Goal: Navigation & Orientation: Find specific page/section

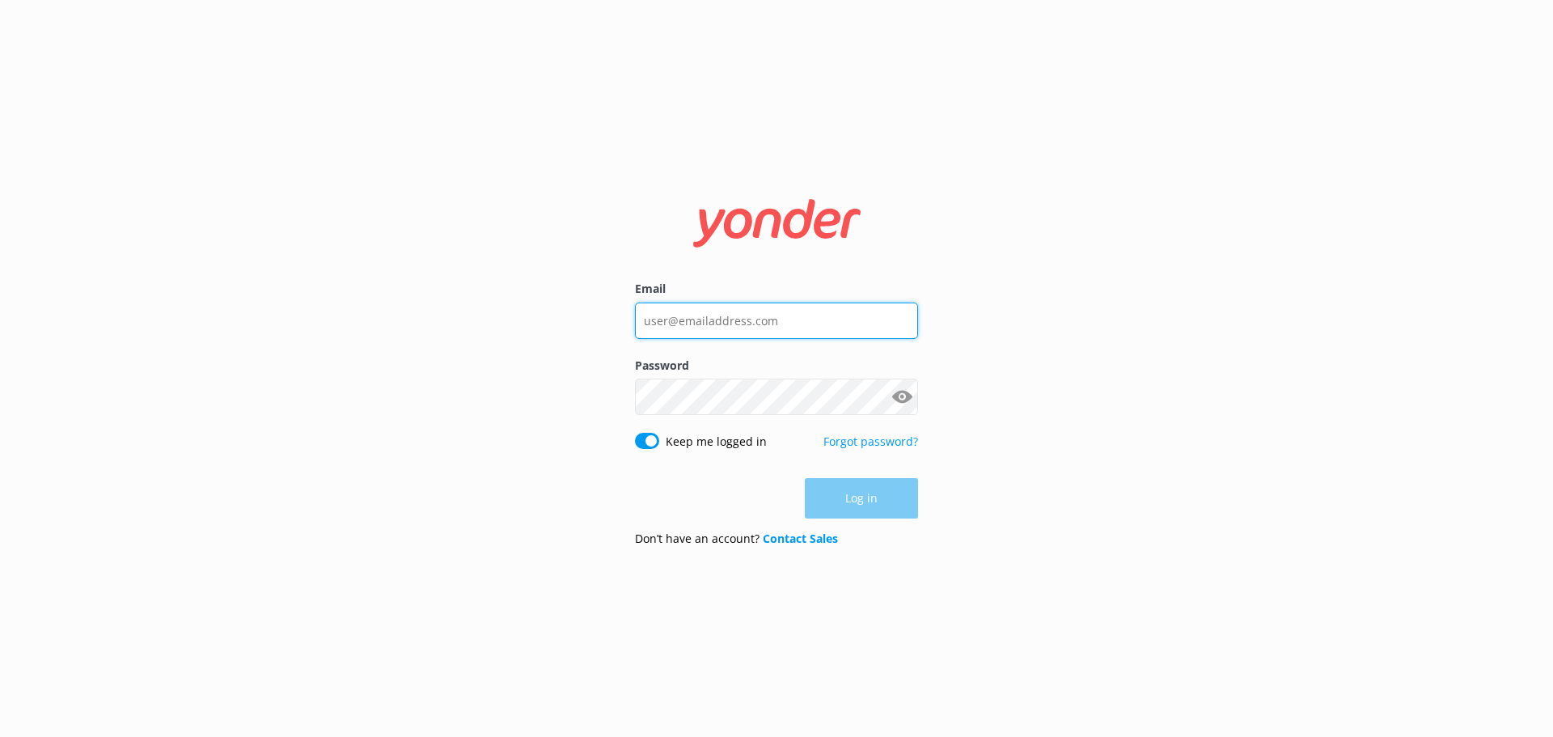
type input "[EMAIL_ADDRESS][DOMAIN_NAME]"
click at [779, 320] on input "[EMAIL_ADDRESS][DOMAIN_NAME]" at bounding box center [776, 320] width 283 height 36
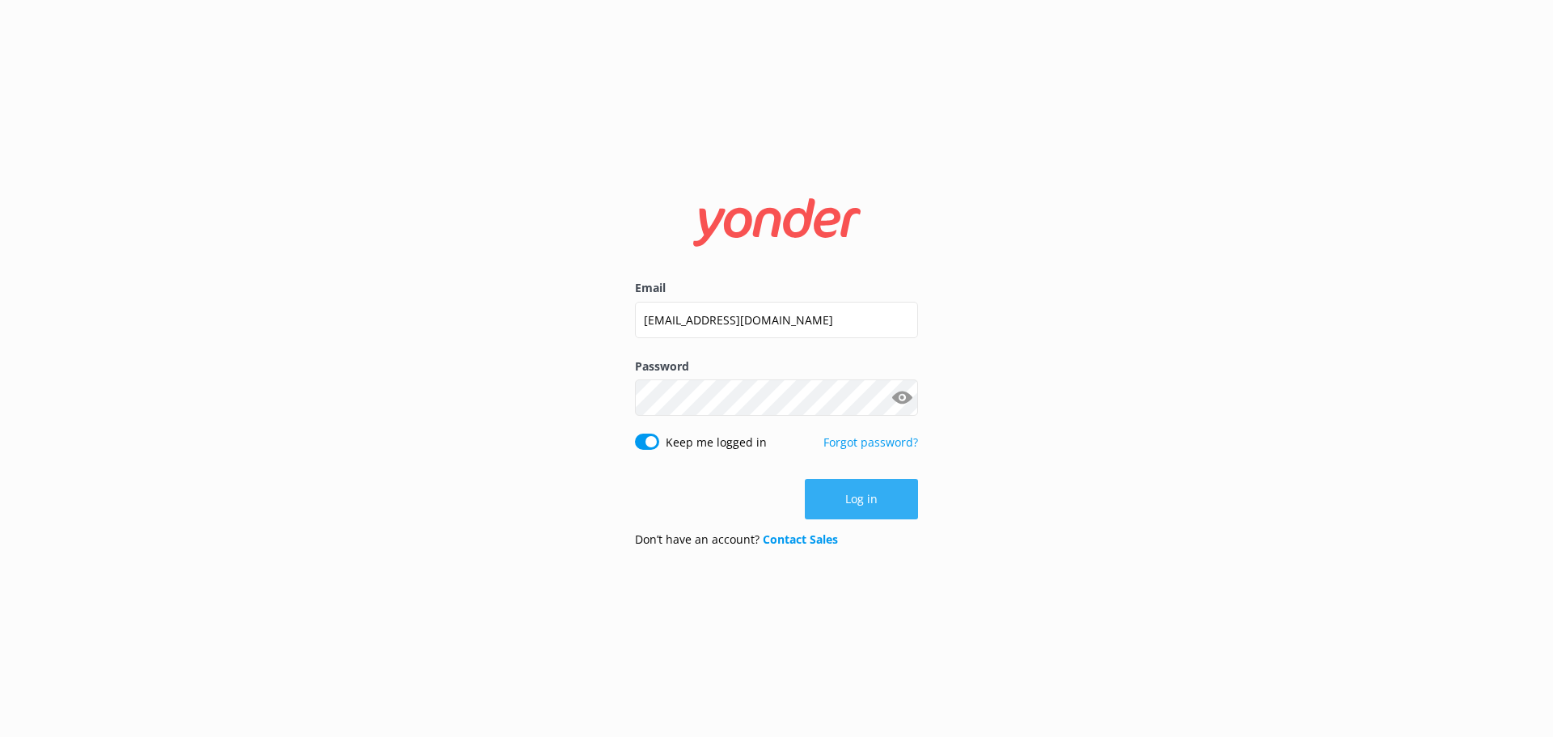
click at [838, 497] on button "Log in" at bounding box center [861, 499] width 113 height 40
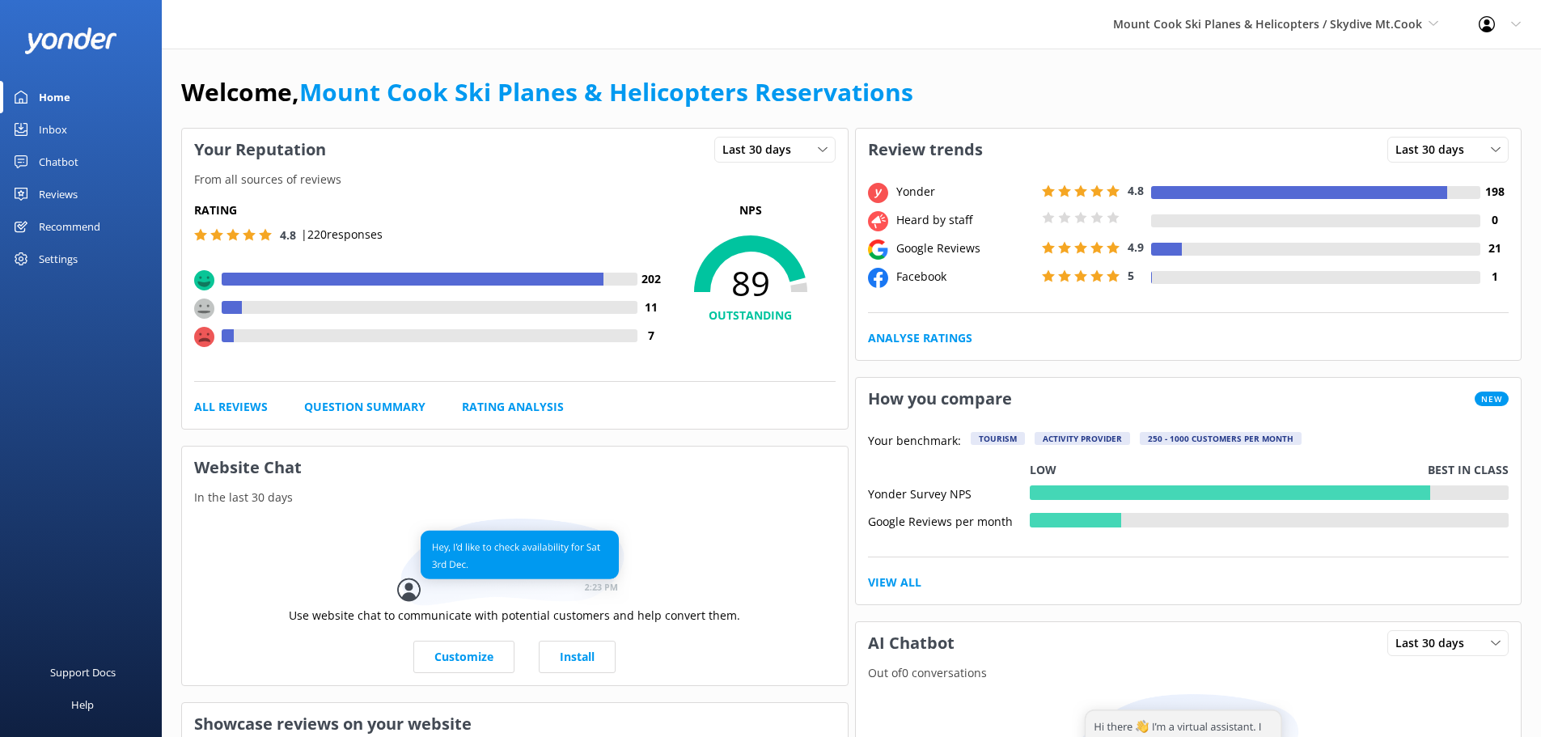
click at [68, 159] on div "Chatbot" at bounding box center [59, 162] width 40 height 32
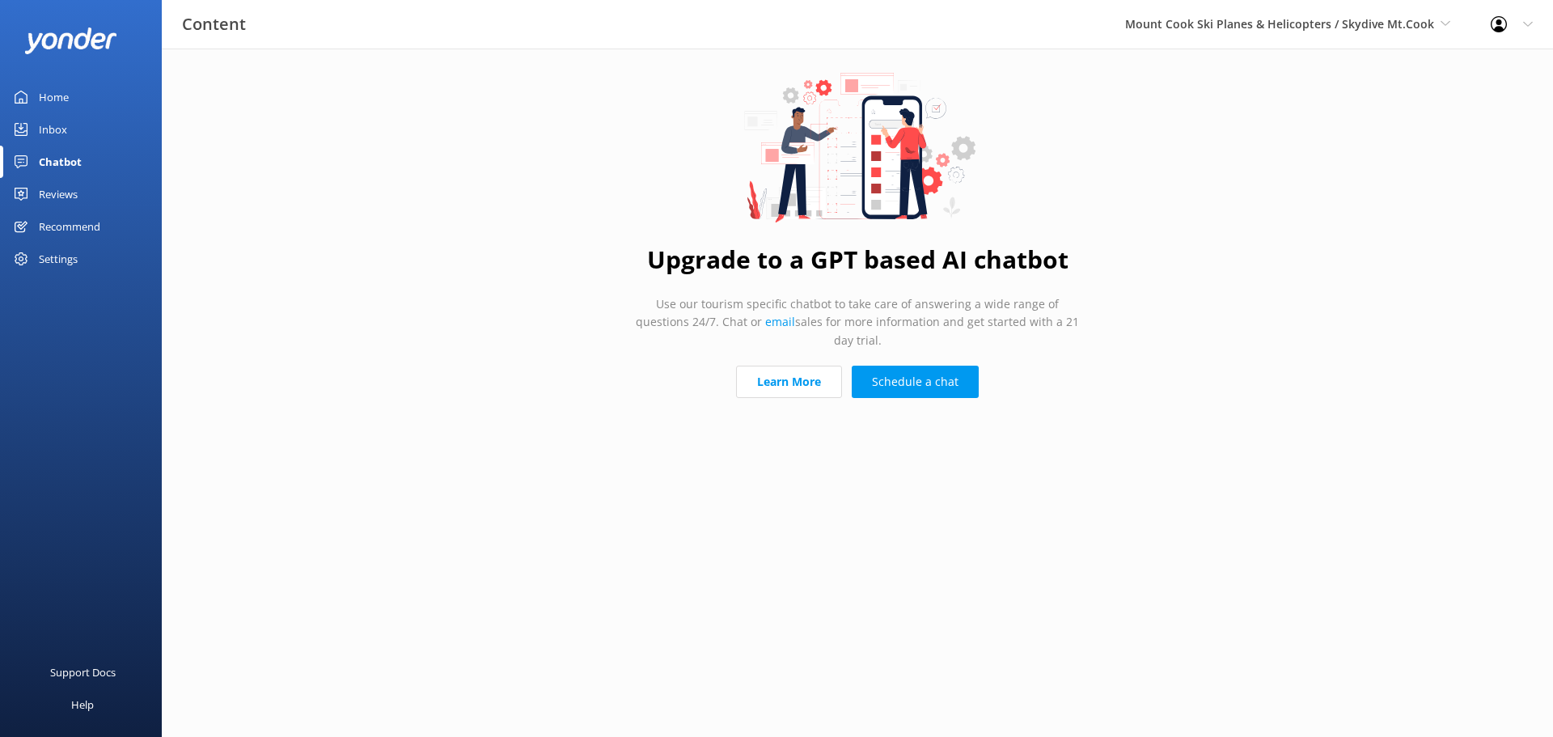
click at [67, 125] on link "Inbox" at bounding box center [81, 129] width 162 height 32
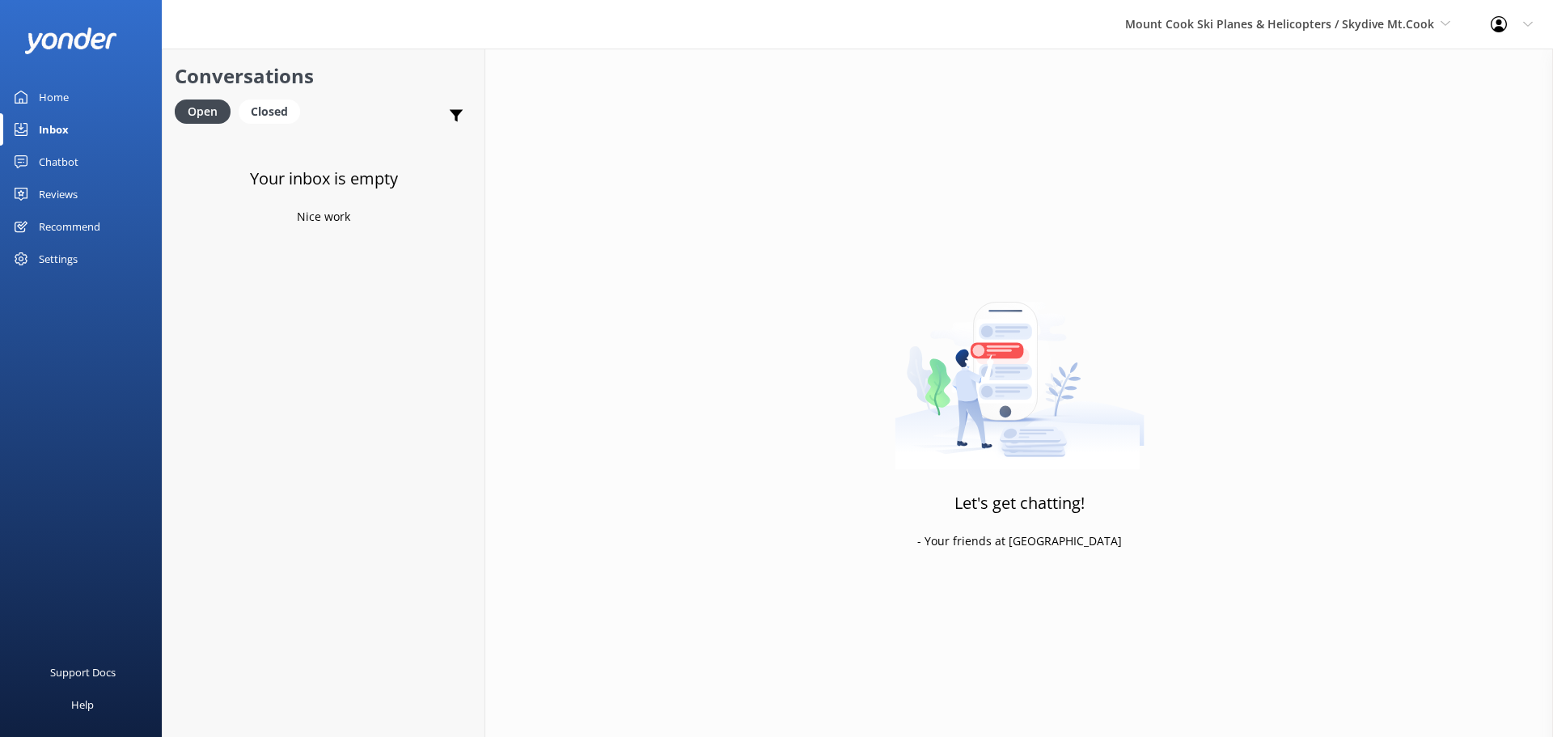
click at [67, 88] on div "Home" at bounding box center [54, 97] width 30 height 32
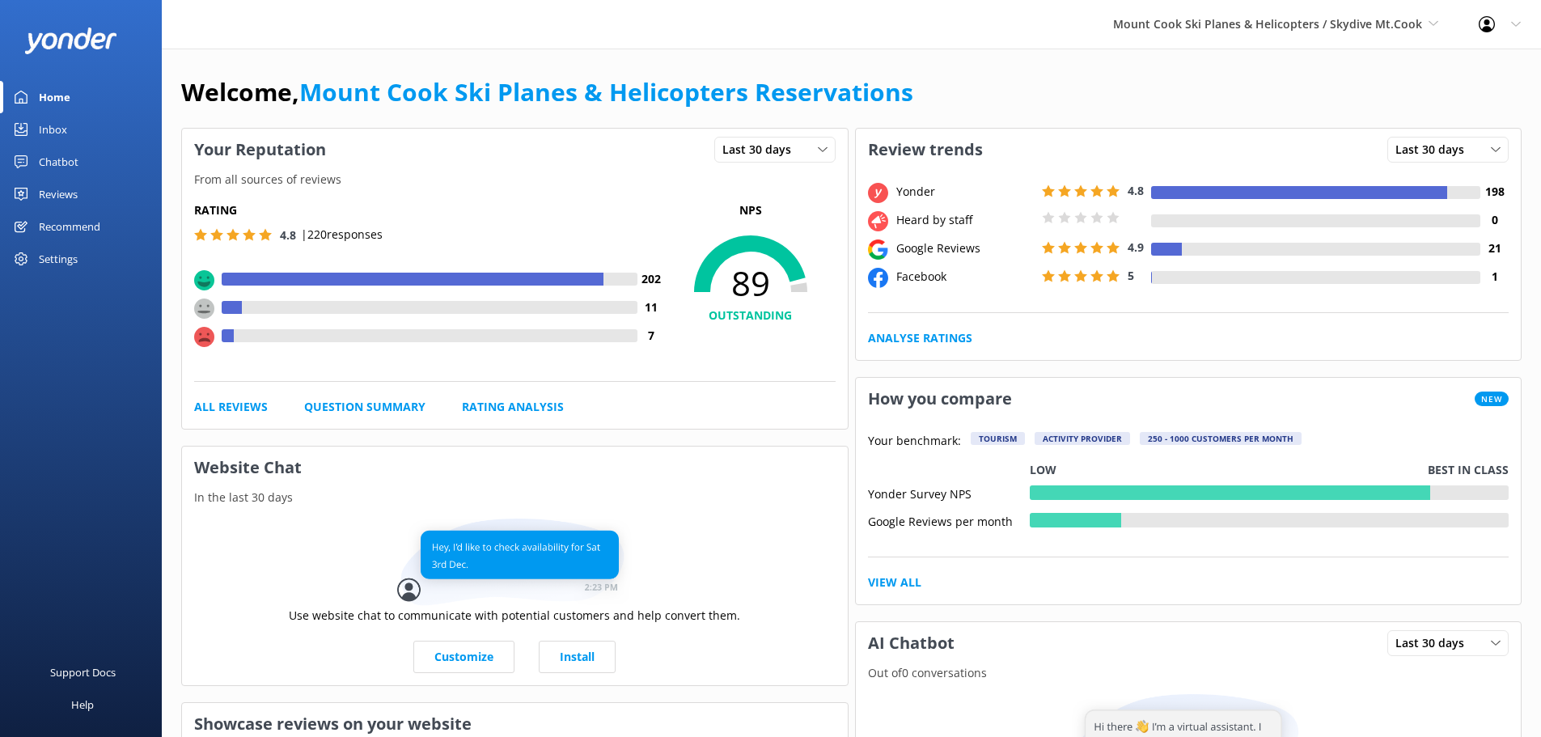
drag, startPoint x: 73, startPoint y: 188, endPoint x: 115, endPoint y: 181, distance: 42.7
click at [71, 188] on div "Reviews" at bounding box center [58, 194] width 39 height 32
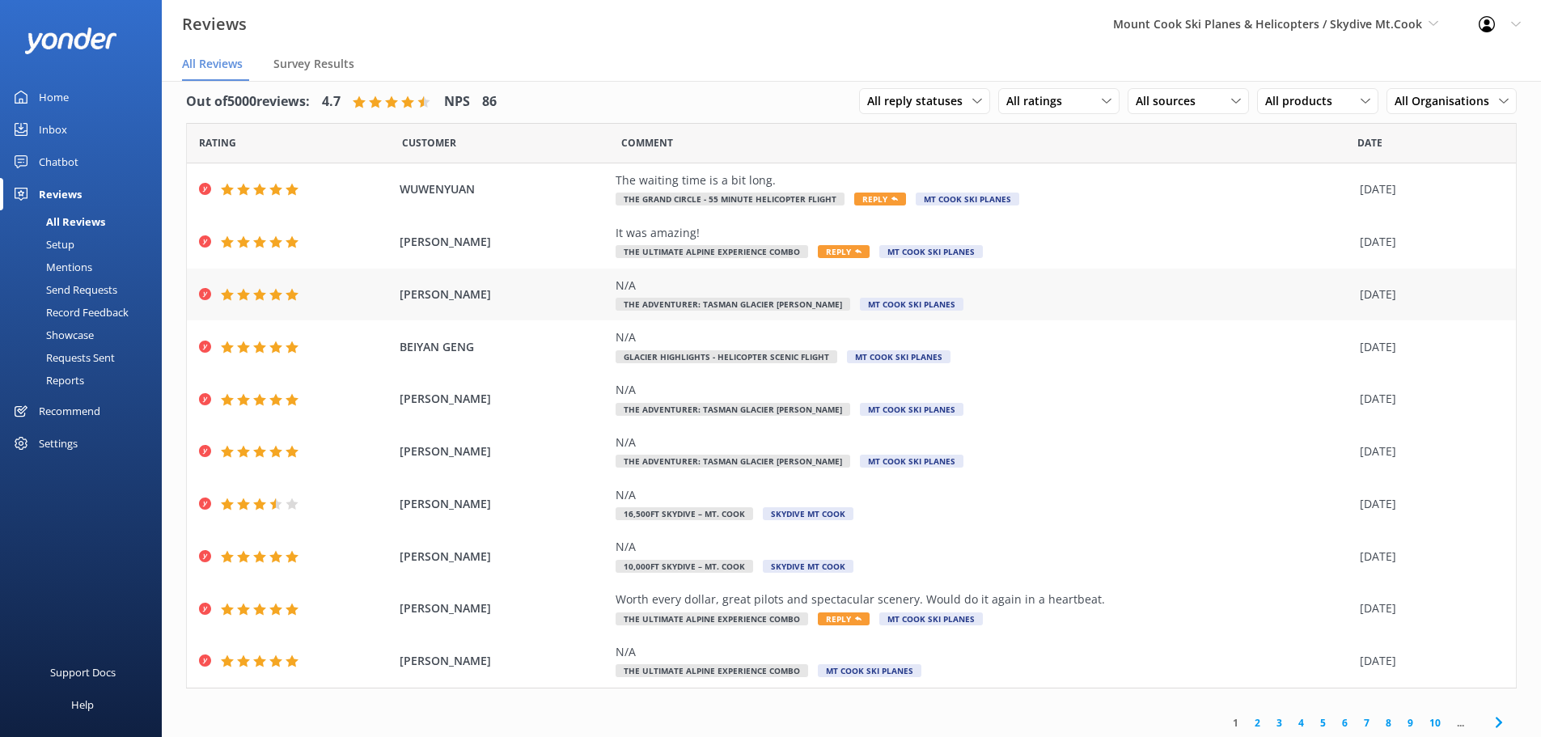
scroll to position [20, 0]
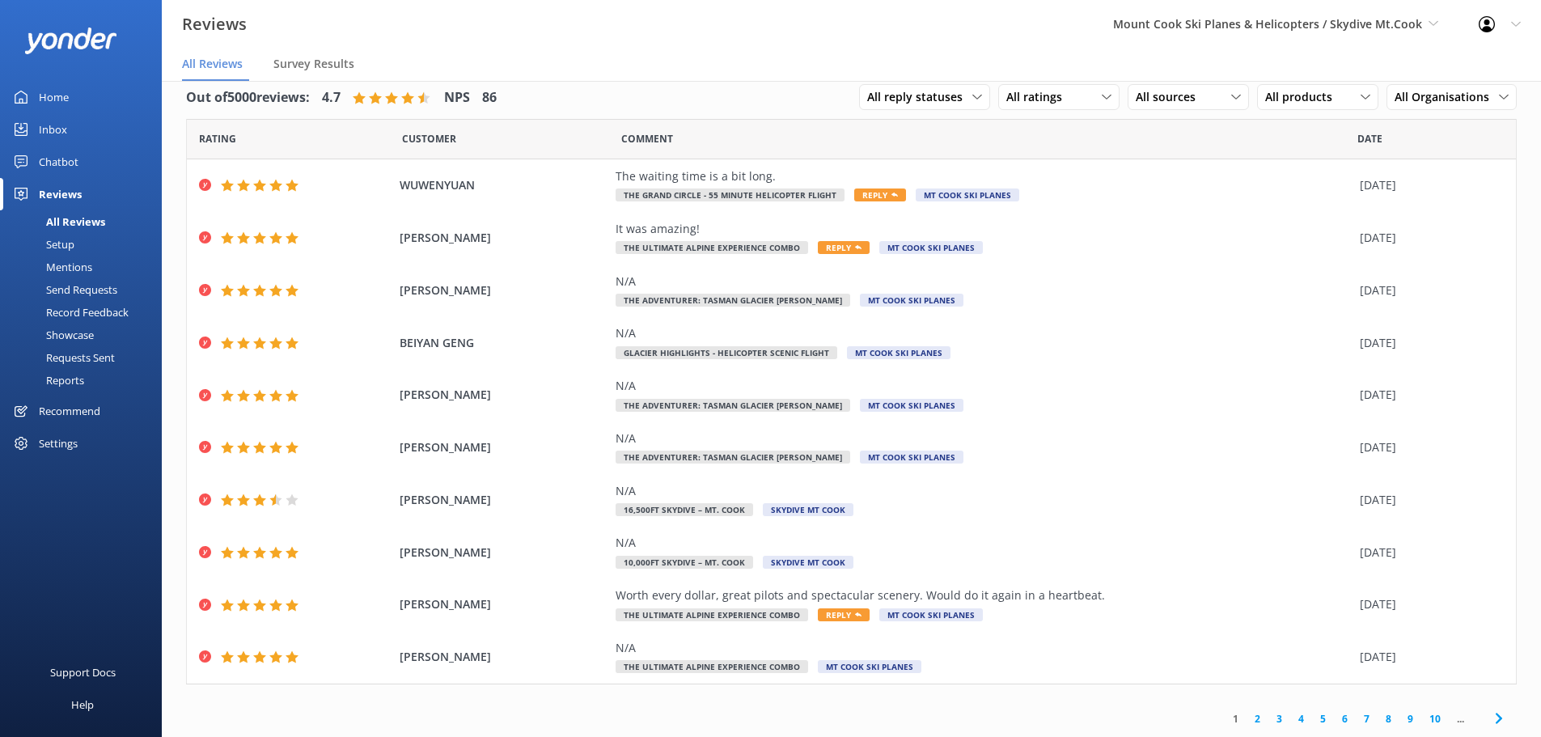
click at [1247, 718] on link "2" at bounding box center [1258, 718] width 22 height 15
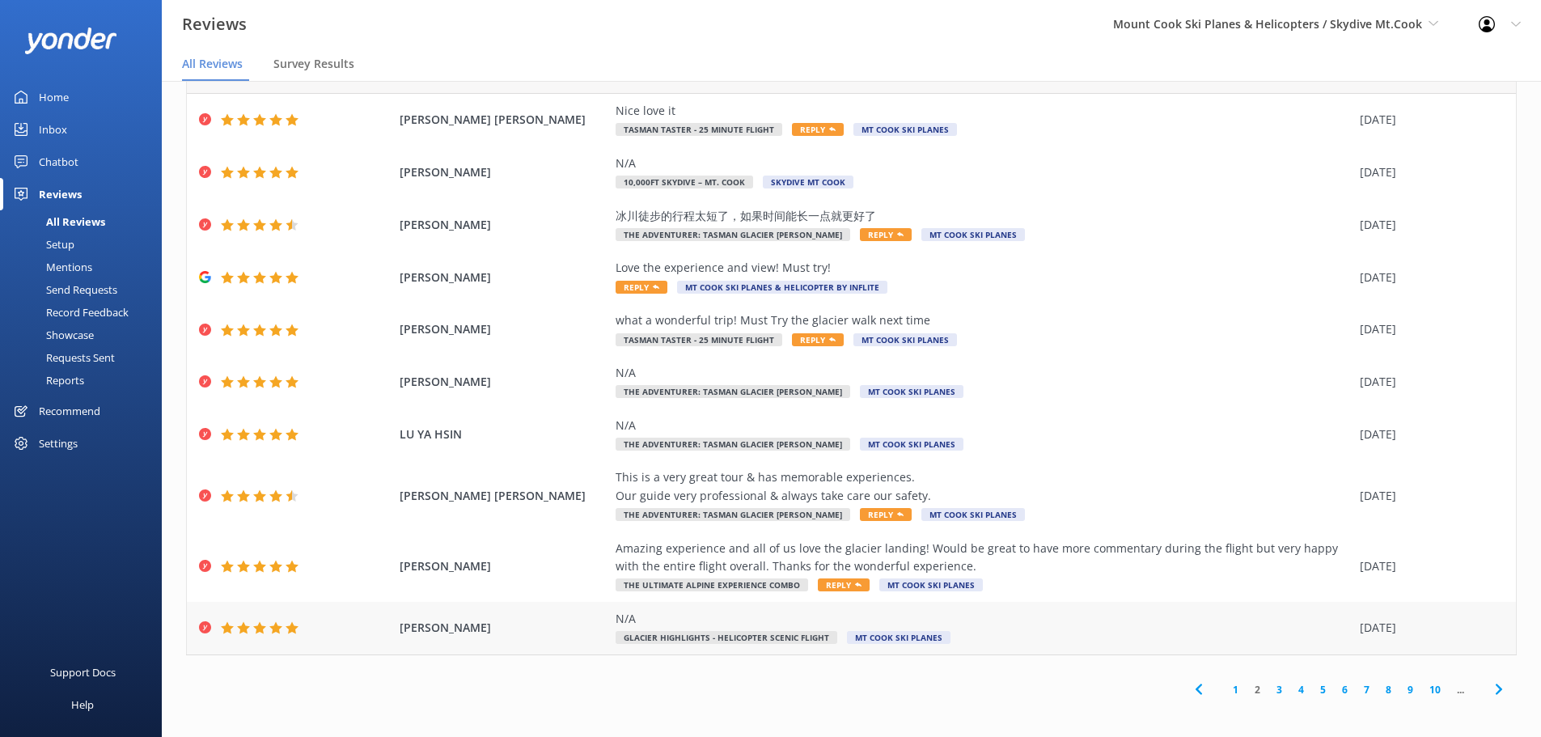
scroll to position [57, 0]
